Goal: Obtain resource: Download file/media

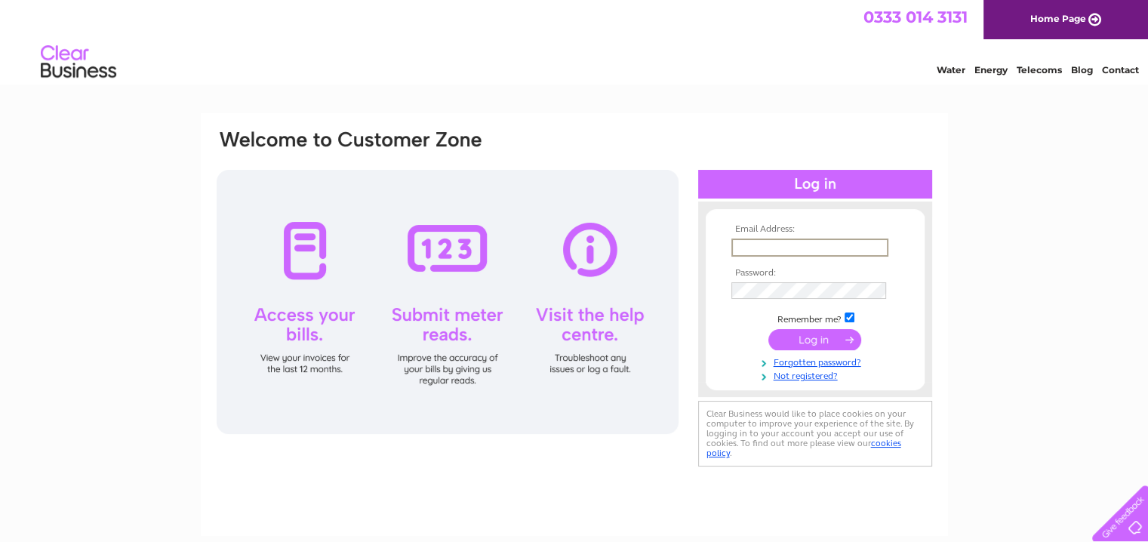
click at [788, 251] on input "text" at bounding box center [810, 248] width 157 height 18
paste input "stephen@sweeneygroup.co.uk"
type input "stephen@sweeneygroup.co.uk"
click at [818, 347] on input "submit" at bounding box center [815, 338] width 93 height 21
click at [813, 338] on input "submit" at bounding box center [815, 338] width 93 height 21
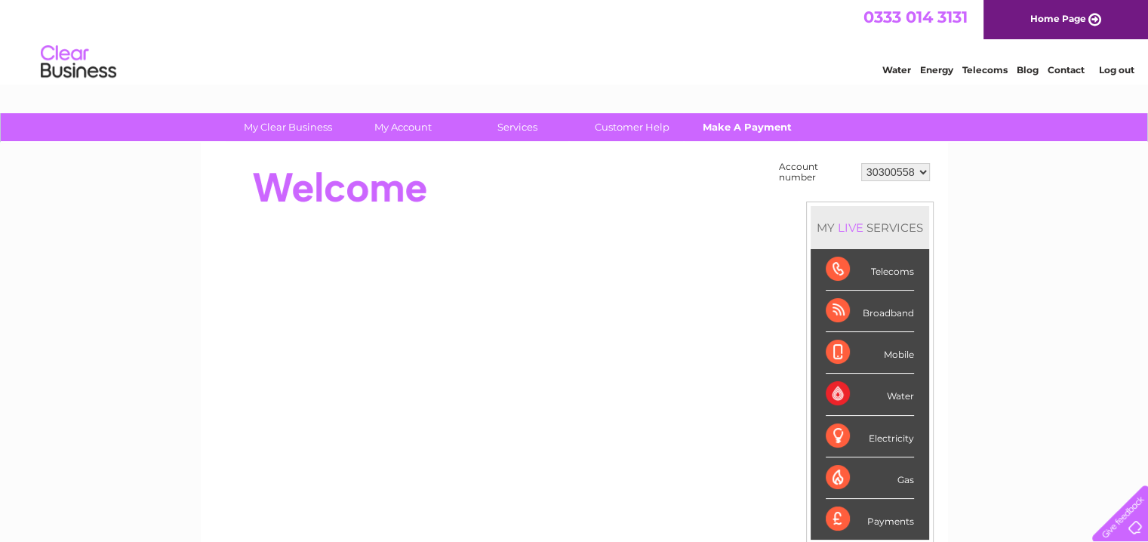
click at [756, 133] on link "Make A Payment" at bounding box center [747, 127] width 125 height 28
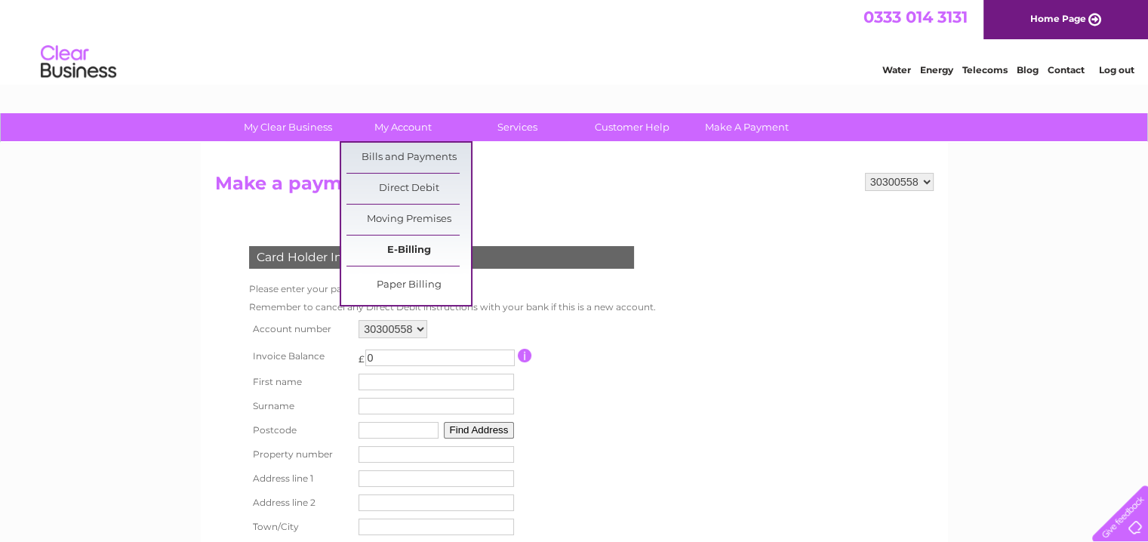
click at [399, 248] on link "E-Billing" at bounding box center [409, 251] width 125 height 30
click at [390, 158] on link "Bills and Payments" at bounding box center [409, 158] width 125 height 30
click at [393, 156] on link "Bills and Payments" at bounding box center [409, 158] width 125 height 30
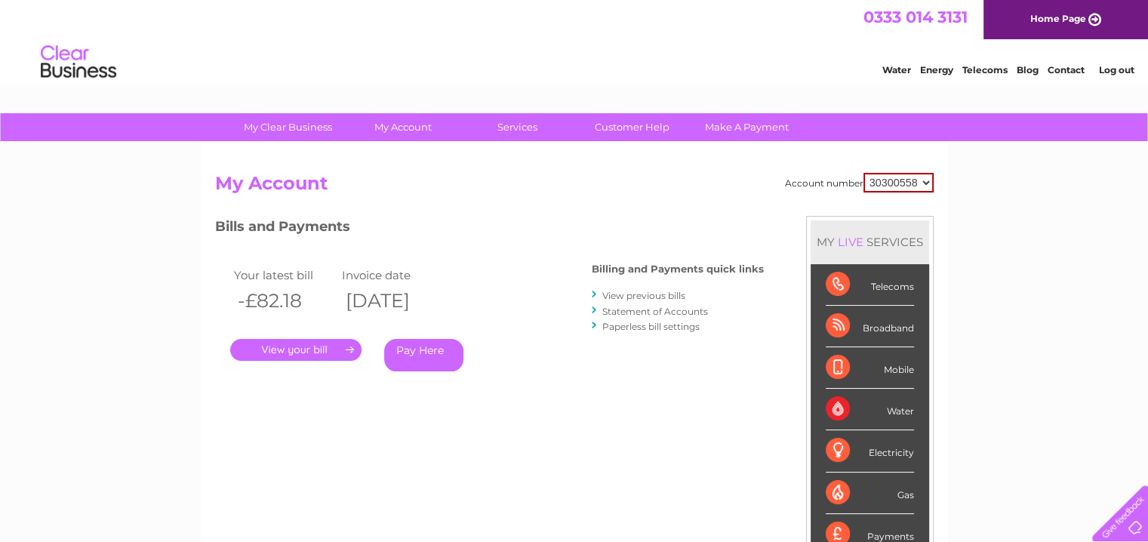
click at [1025, 291] on div "My Clear Business Login Details My Details My Preferences Link Account My Accou…" at bounding box center [574, 506] width 1148 height 787
click at [652, 296] on link "View previous bills" at bounding box center [643, 295] width 83 height 11
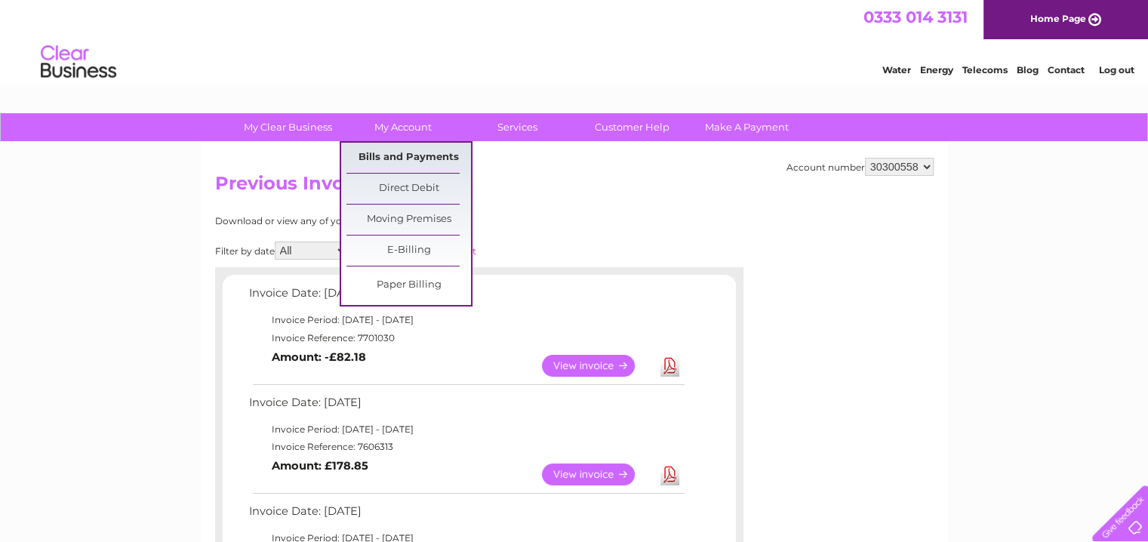
click at [399, 158] on link "Bills and Payments" at bounding box center [409, 158] width 125 height 30
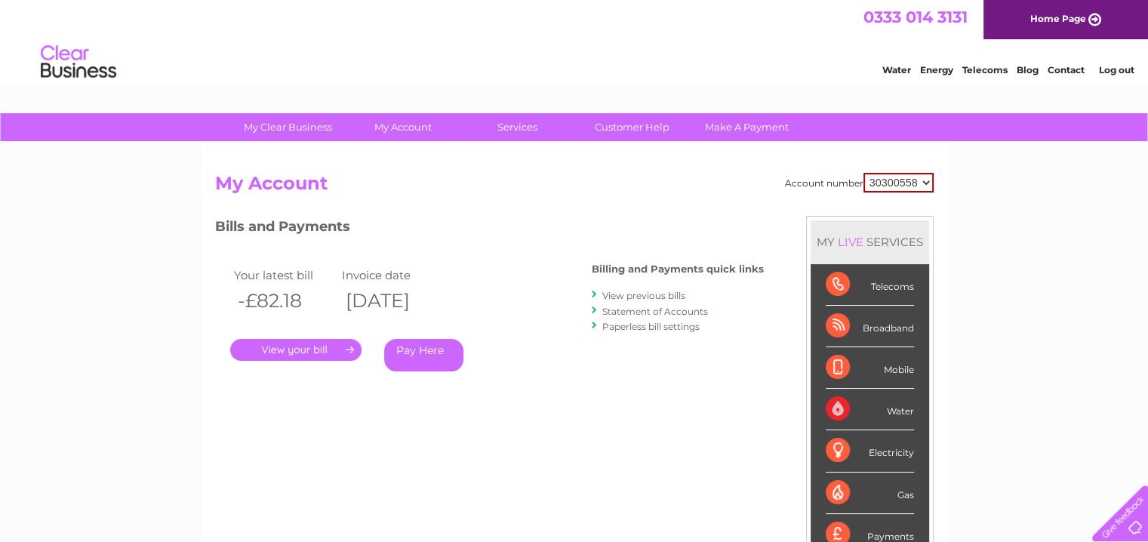
click at [668, 309] on link "Statement of Accounts" at bounding box center [655, 311] width 106 height 11
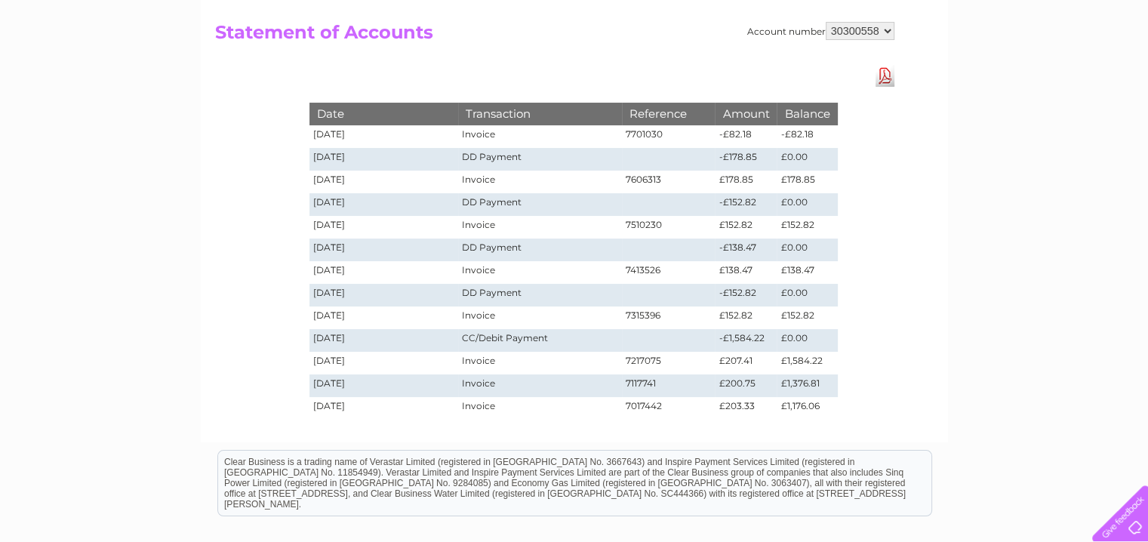
scroll to position [75, 0]
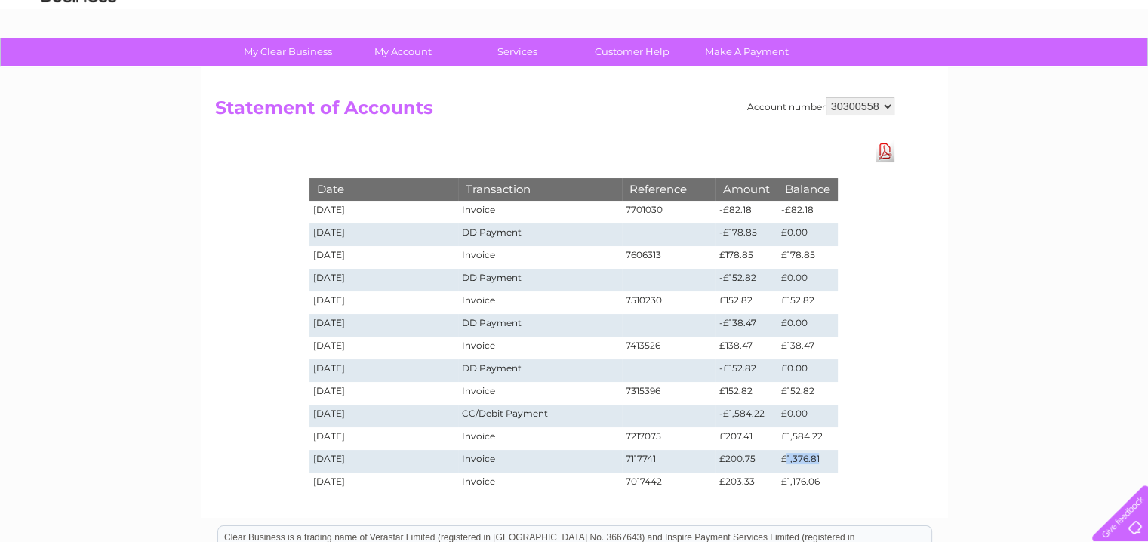
drag, startPoint x: 828, startPoint y: 458, endPoint x: 785, endPoint y: 455, distance: 43.1
click at [785, 455] on td "£1,376.81" at bounding box center [807, 461] width 60 height 23
click at [765, 485] on td "£203.33" at bounding box center [746, 484] width 62 height 23
click at [645, 458] on td "7117741" at bounding box center [669, 461] width 94 height 23
click at [884, 151] on link "Download Pdf" at bounding box center [885, 151] width 19 height 22
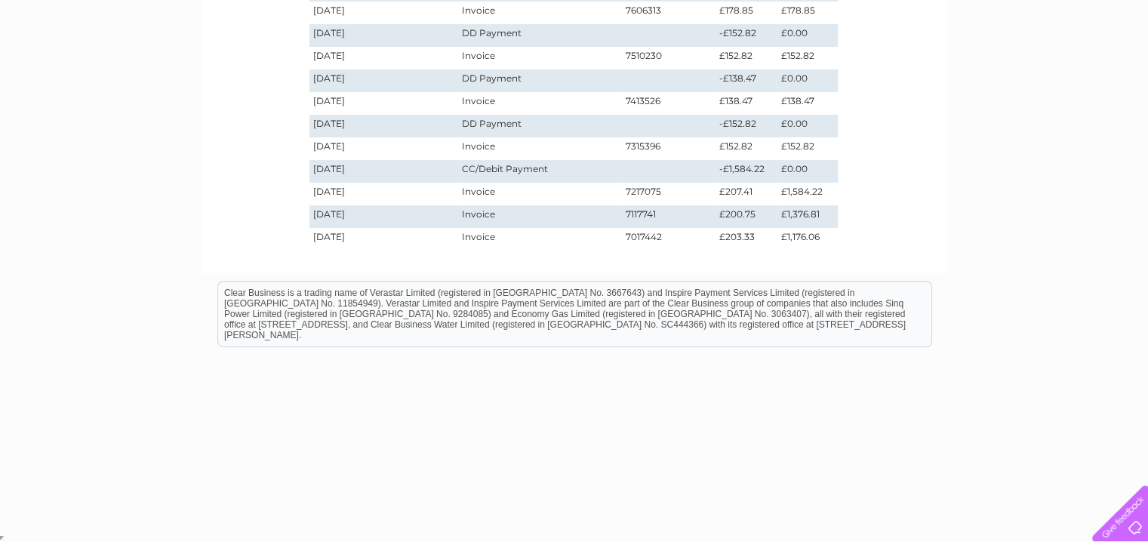
scroll to position [94, 0]
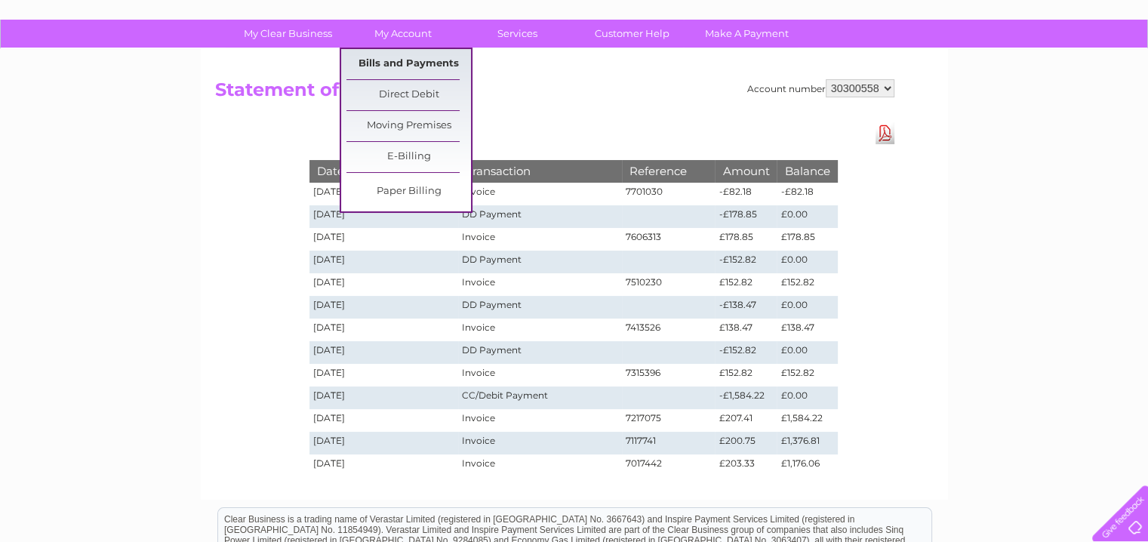
click at [396, 62] on link "Bills and Payments" at bounding box center [409, 64] width 125 height 30
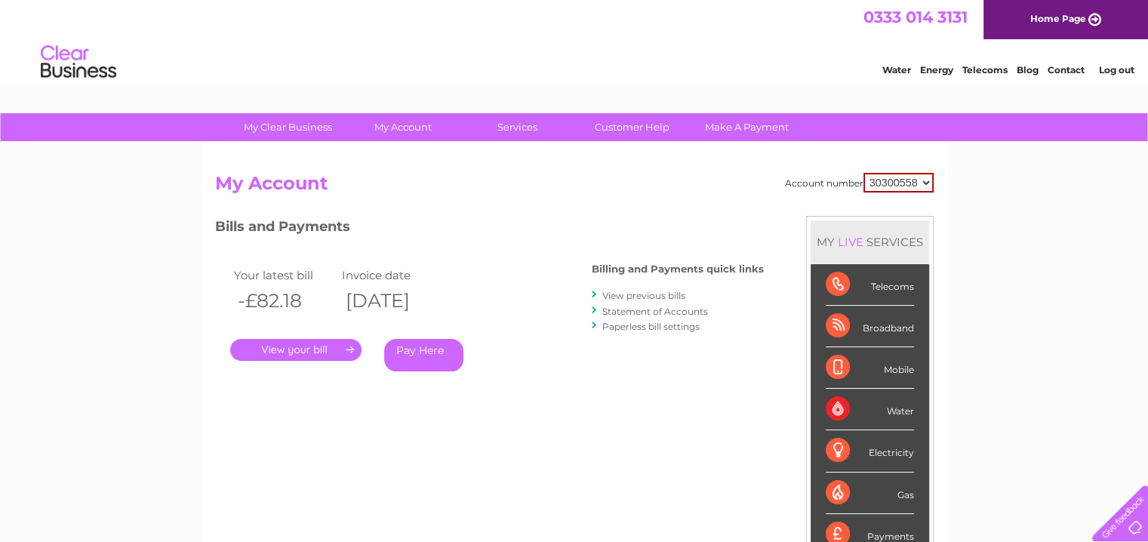
click at [642, 292] on link "View previous bills" at bounding box center [643, 295] width 83 height 11
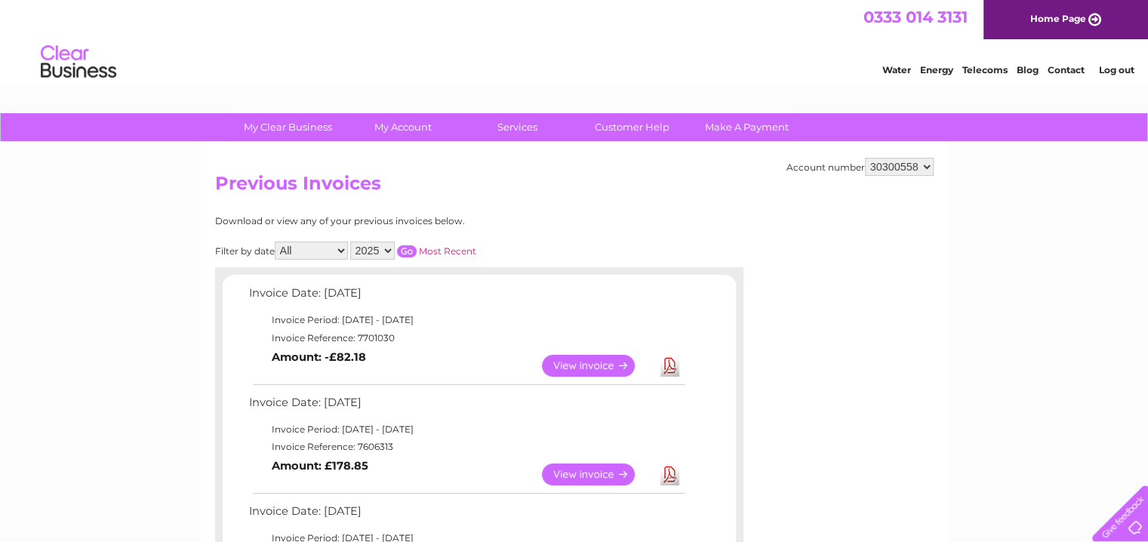
click at [383, 249] on select "2025 2024" at bounding box center [372, 251] width 45 height 18
click at [352, 242] on select "2025 2024" at bounding box center [372, 251] width 45 height 18
click at [410, 251] on input "button" at bounding box center [407, 251] width 20 height 12
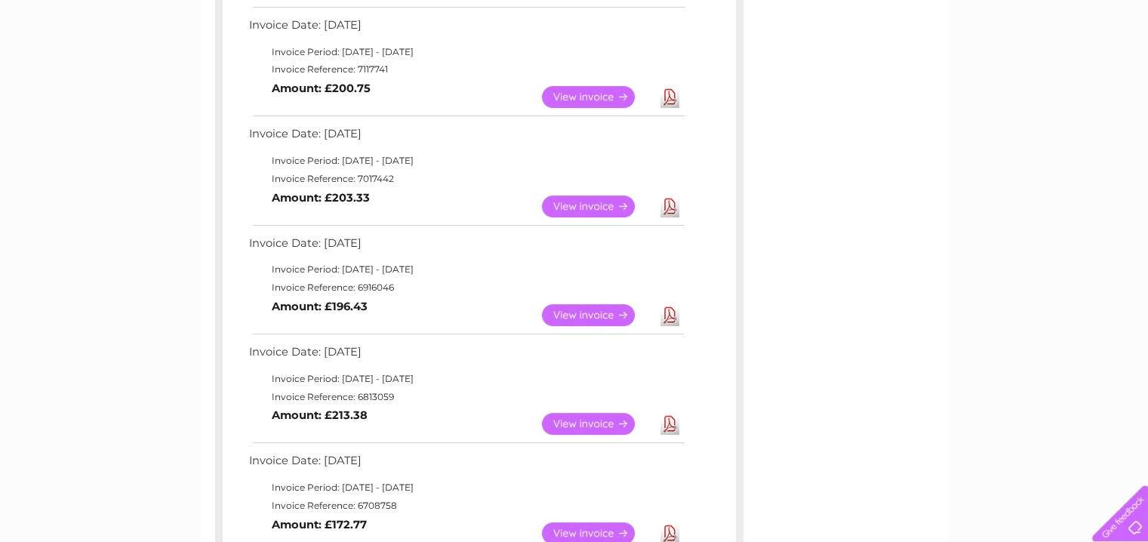
scroll to position [679, 0]
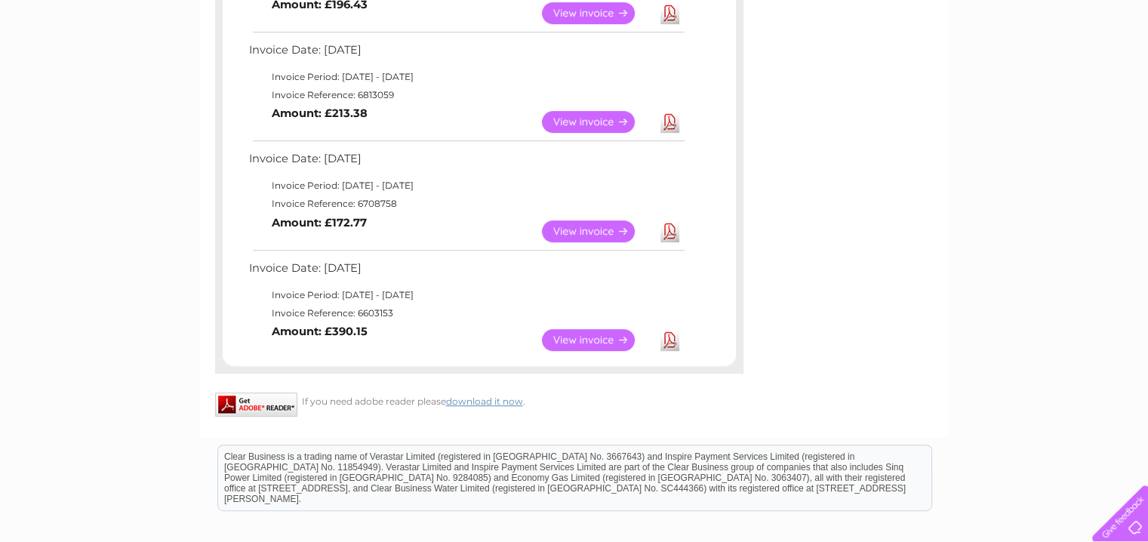
click at [669, 342] on link "Download" at bounding box center [670, 340] width 19 height 22
click at [670, 233] on link "Download" at bounding box center [670, 231] width 19 height 22
click at [673, 120] on link "Download" at bounding box center [670, 122] width 19 height 22
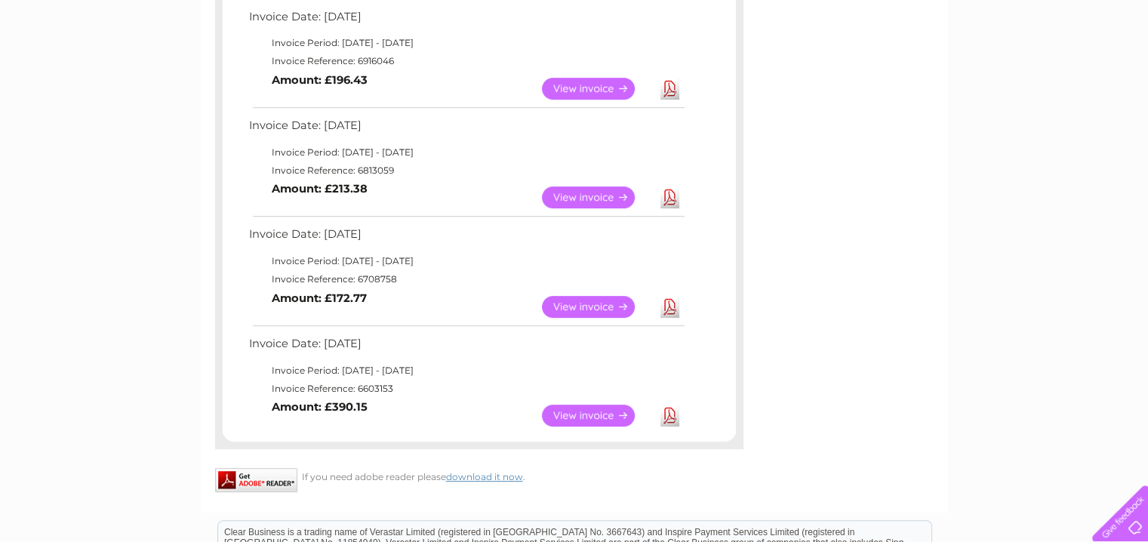
click at [671, 91] on link "Download" at bounding box center [670, 89] width 19 height 22
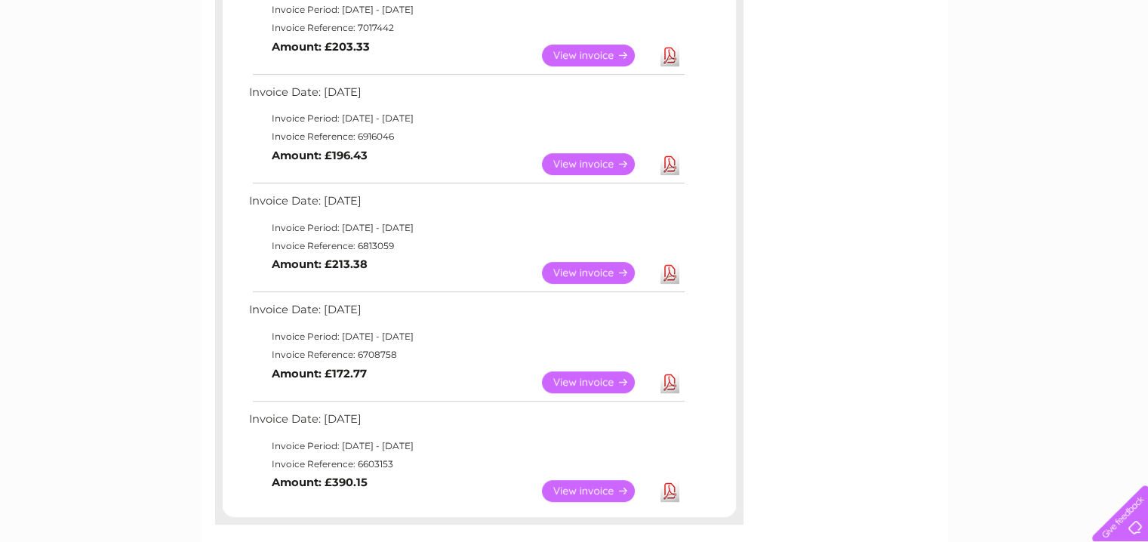
scroll to position [453, 0]
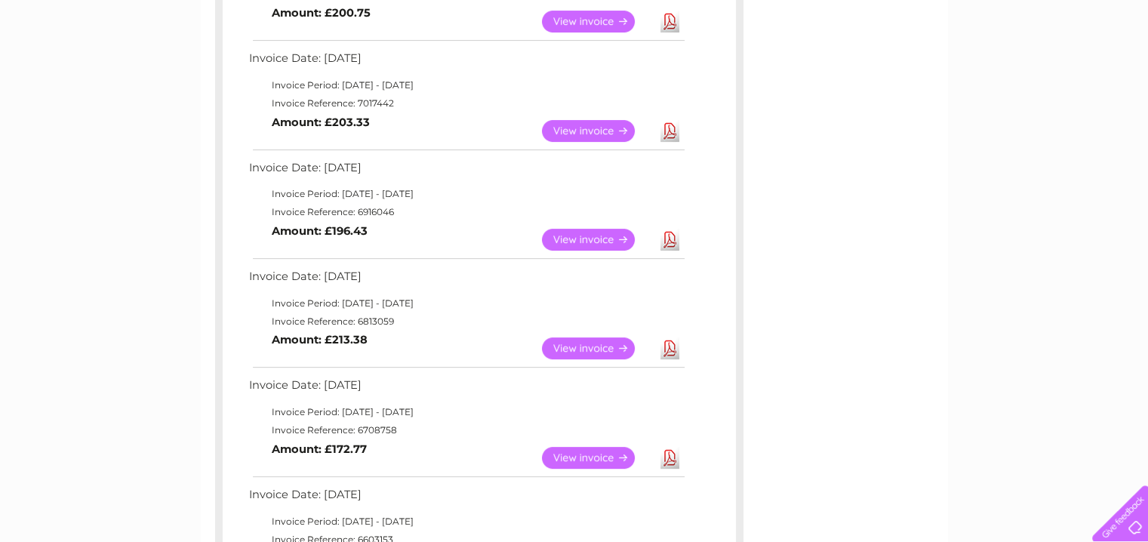
click at [675, 137] on link "Download" at bounding box center [670, 131] width 19 height 22
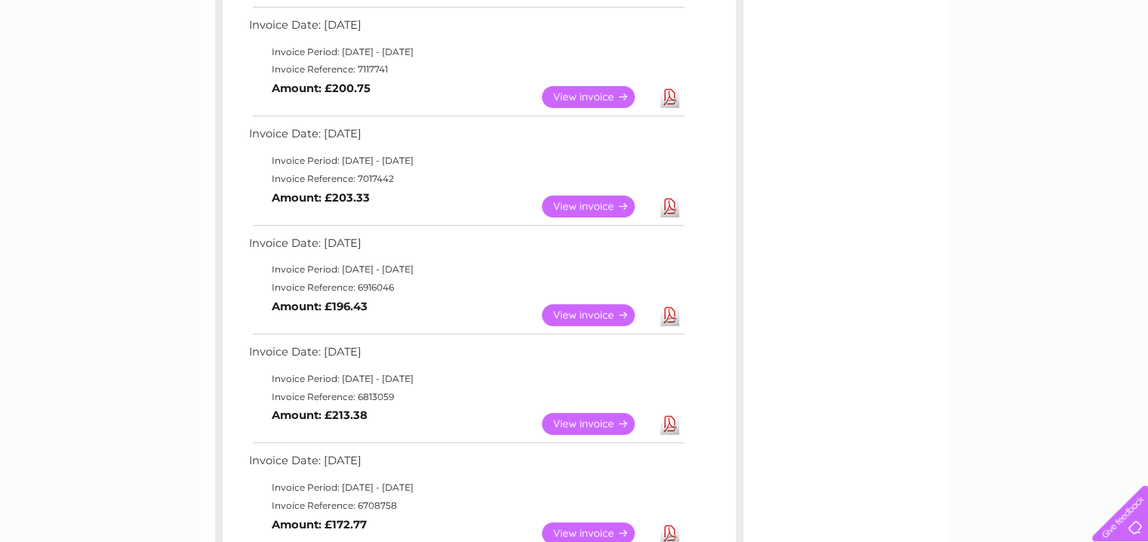
click at [668, 100] on link "Download" at bounding box center [670, 97] width 19 height 22
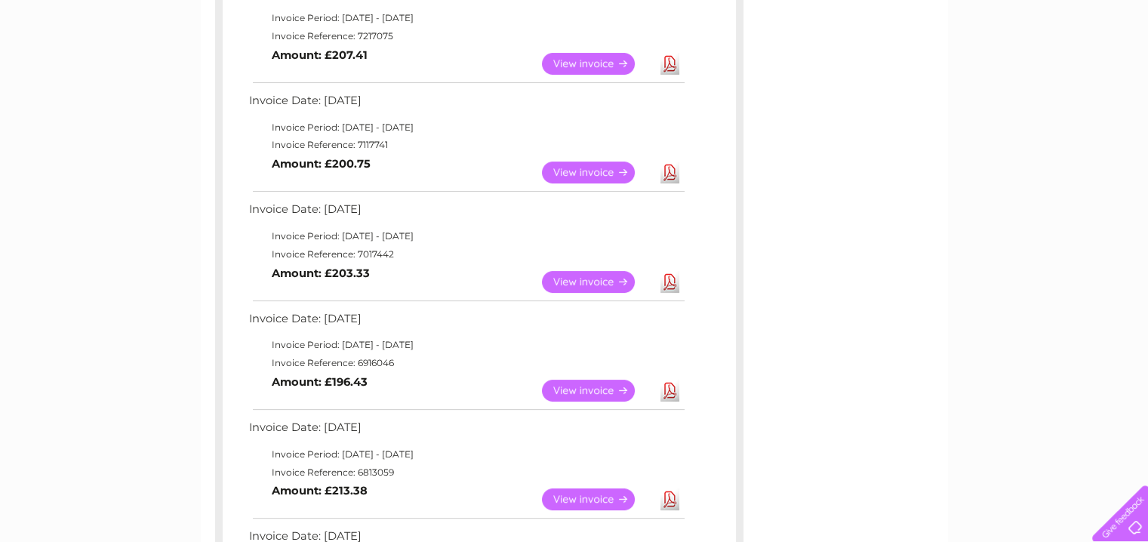
scroll to position [226, 0]
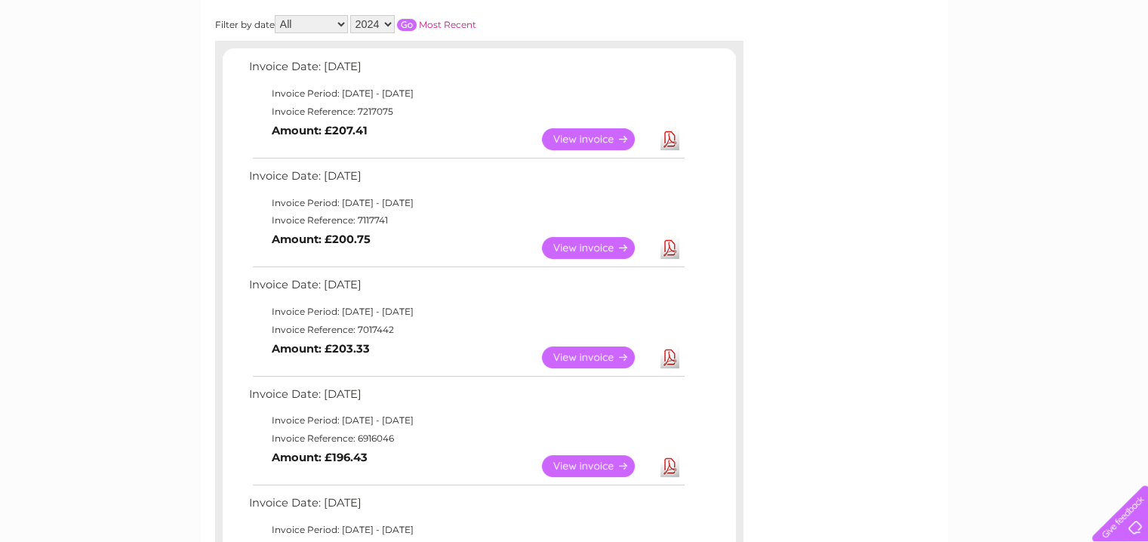
click at [665, 143] on link "Download" at bounding box center [670, 139] width 19 height 22
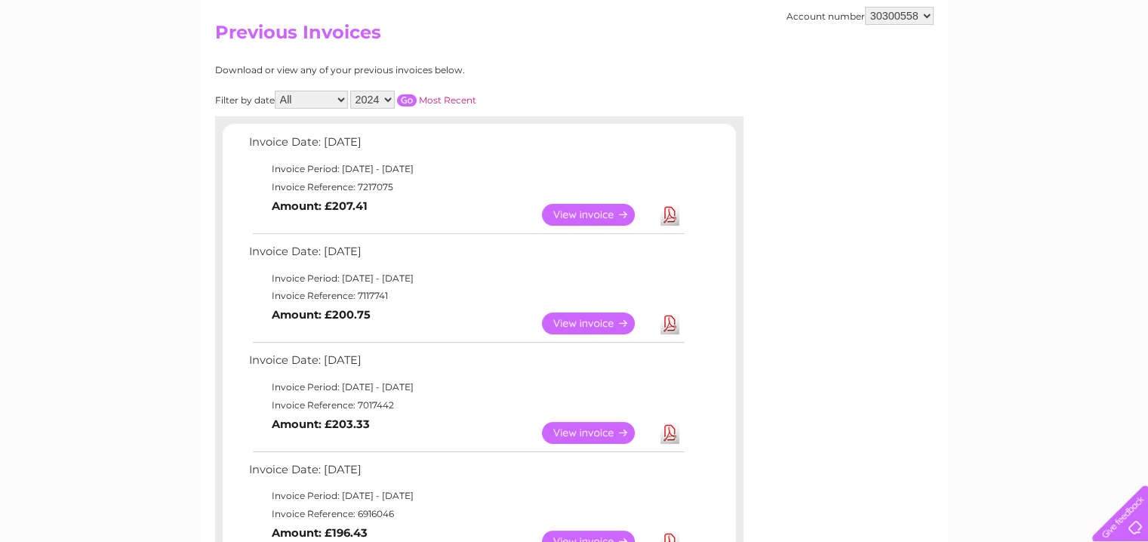
click at [389, 100] on select "2025 2024" at bounding box center [372, 100] width 45 height 18
select select "2025"
click at [352, 91] on select "2025 2024" at bounding box center [372, 100] width 45 height 18
click at [405, 105] on input "button" at bounding box center [407, 100] width 20 height 12
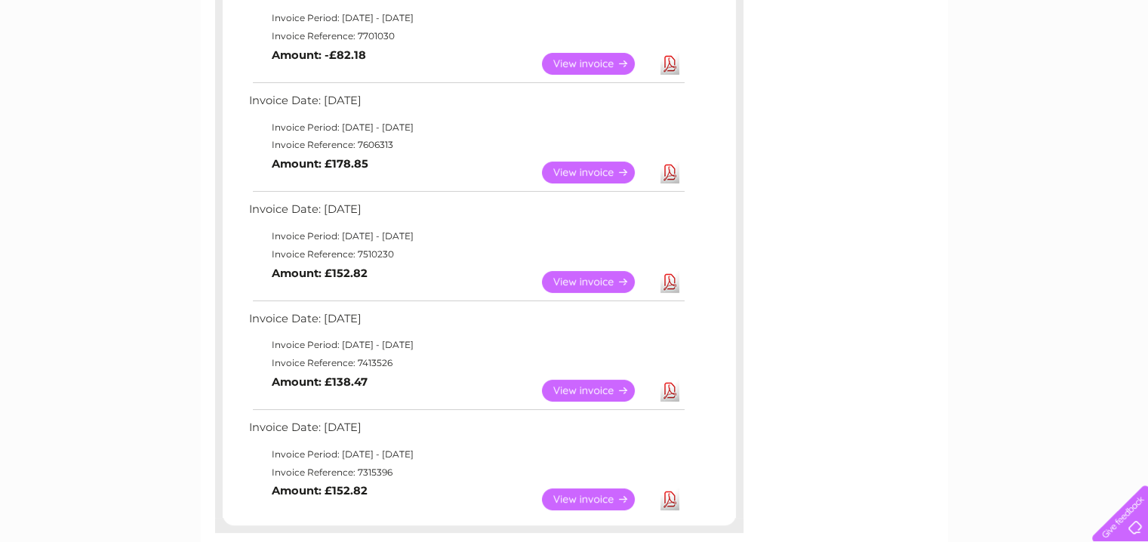
scroll to position [75, 0]
